Goal: Find specific page/section: Find specific page/section

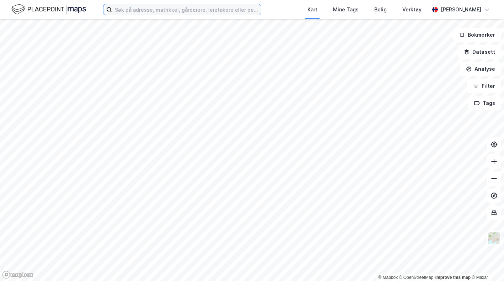
click at [240, 13] on input at bounding box center [186, 9] width 149 height 11
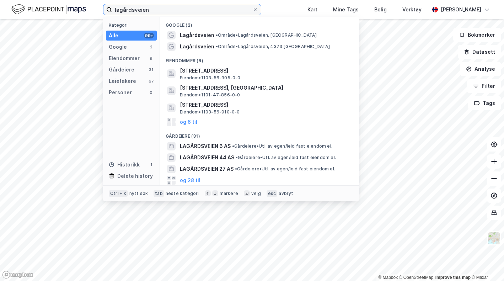
type input "lagårdsveien"
click at [242, 32] on div "Lagårdsveien • Område • Lagårdsveien, [GEOGRAPHIC_DATA]" at bounding box center [266, 35] width 172 height 9
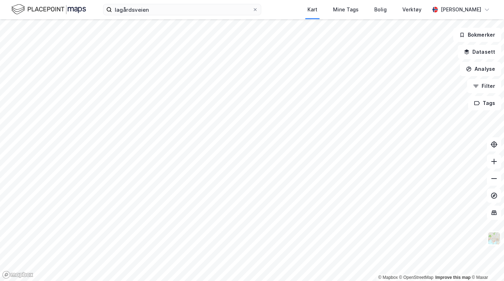
click at [255, 9] on div "lagårdsveien Kart Mine Tags Bolig Verktøy [PERSON_NAME] © Mapbox © OpenStreetMa…" at bounding box center [252, 140] width 504 height 281
